Goal: Task Accomplishment & Management: Use online tool/utility

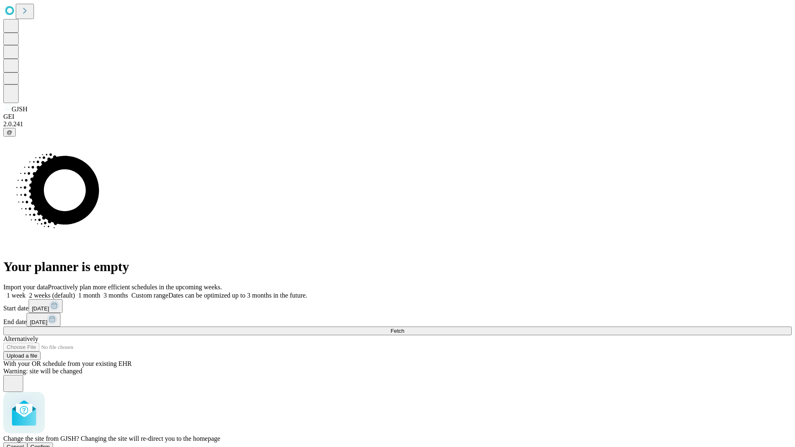
click at [50, 444] on span "Confirm" at bounding box center [40, 447] width 19 height 6
click at [26, 292] on label "1 week" at bounding box center [14, 295] width 22 height 7
click at [404, 328] on span "Fetch" at bounding box center [397, 331] width 14 height 6
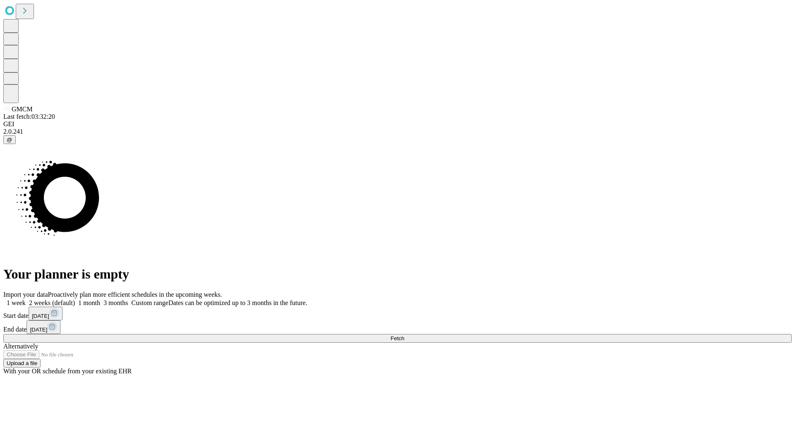
click at [26, 299] on label "1 week" at bounding box center [14, 302] width 22 height 7
click at [404, 335] on span "Fetch" at bounding box center [397, 338] width 14 height 6
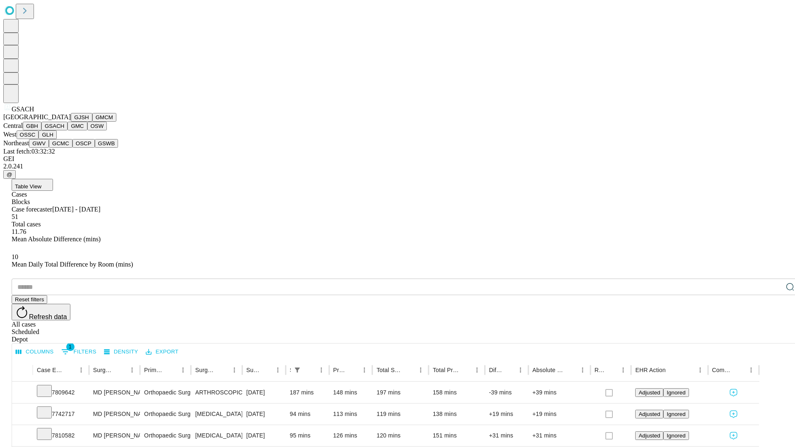
click at [67, 130] on button "GMC" at bounding box center [76, 126] width 19 height 9
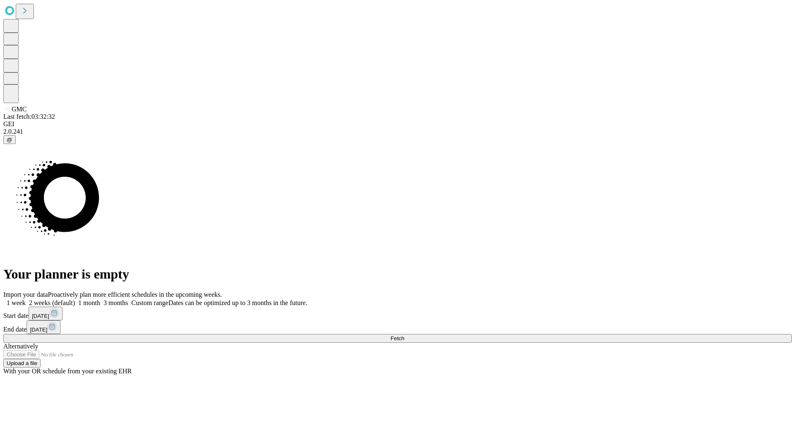
click at [26, 299] on label "1 week" at bounding box center [14, 302] width 22 height 7
click at [404, 335] on span "Fetch" at bounding box center [397, 338] width 14 height 6
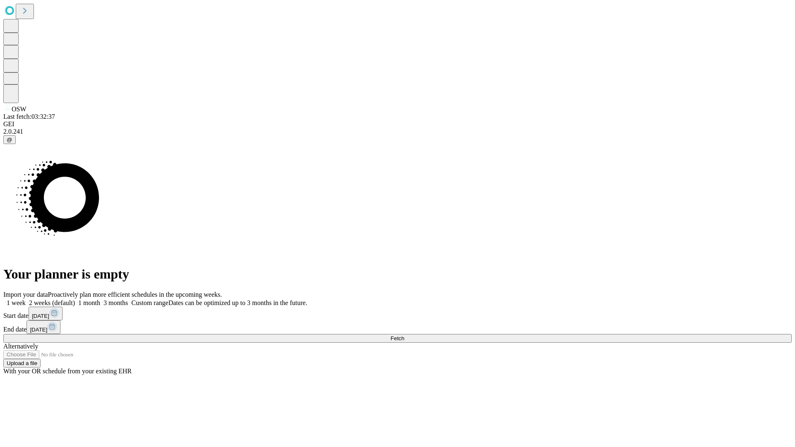
click at [404, 335] on span "Fetch" at bounding box center [397, 338] width 14 height 6
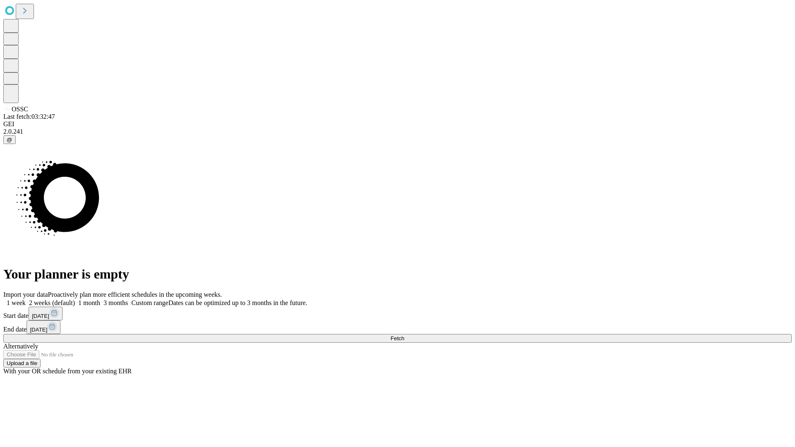
click at [26, 299] on label "1 week" at bounding box center [14, 302] width 22 height 7
click at [404, 335] on span "Fetch" at bounding box center [397, 338] width 14 height 6
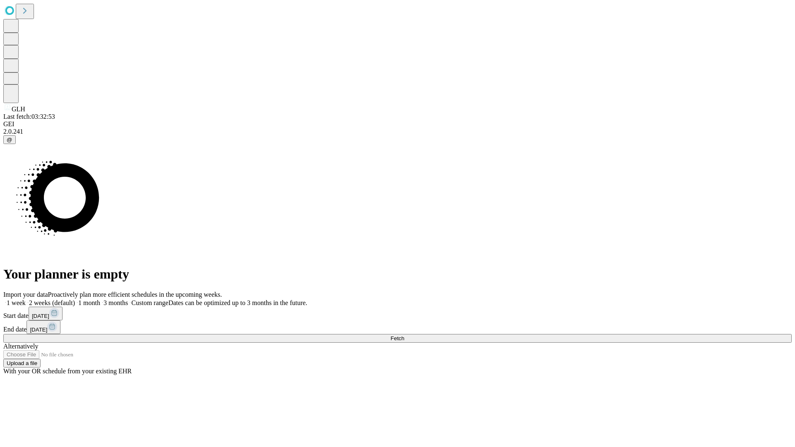
click at [26, 299] on label "1 week" at bounding box center [14, 302] width 22 height 7
click at [404, 335] on span "Fetch" at bounding box center [397, 338] width 14 height 6
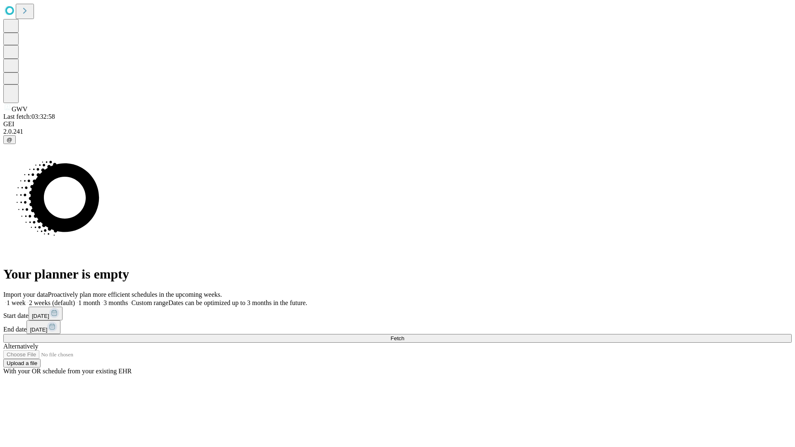
click at [404, 335] on span "Fetch" at bounding box center [397, 338] width 14 height 6
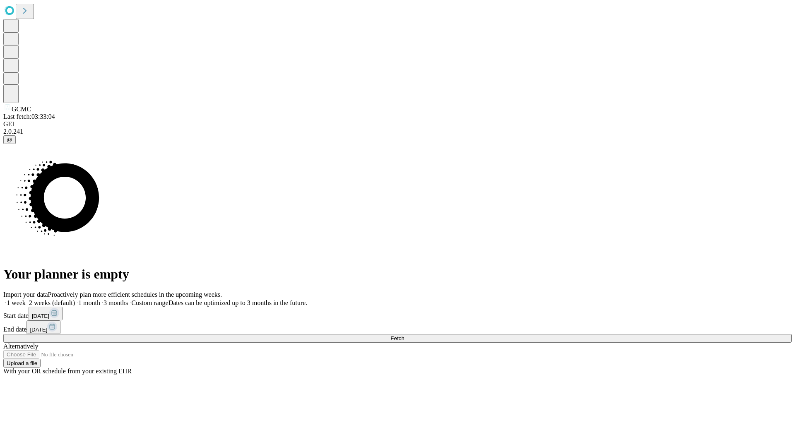
click at [26, 299] on label "1 week" at bounding box center [14, 302] width 22 height 7
click at [404, 335] on span "Fetch" at bounding box center [397, 338] width 14 height 6
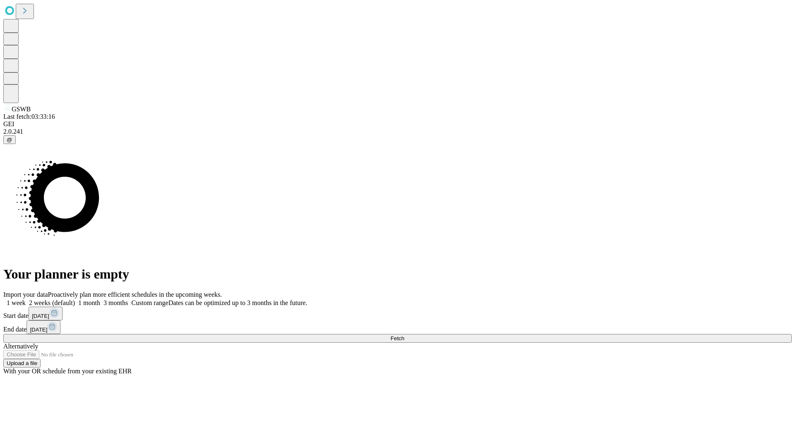
click at [26, 299] on label "1 week" at bounding box center [14, 302] width 22 height 7
click at [404, 335] on span "Fetch" at bounding box center [397, 338] width 14 height 6
